Goal: Task Accomplishment & Management: Manage account settings

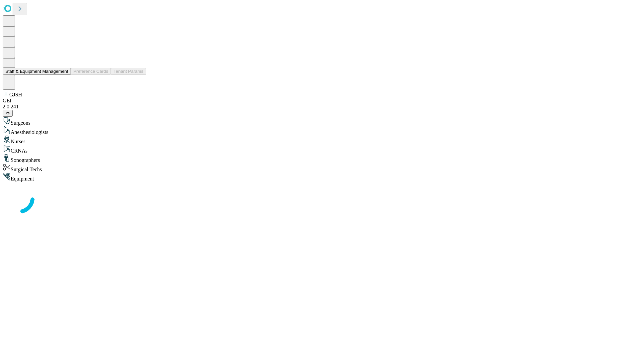
click at [64, 75] on button "Staff & Equipment Management" at bounding box center [37, 71] width 68 height 7
